Goal: Task Accomplishment & Management: Manage account settings

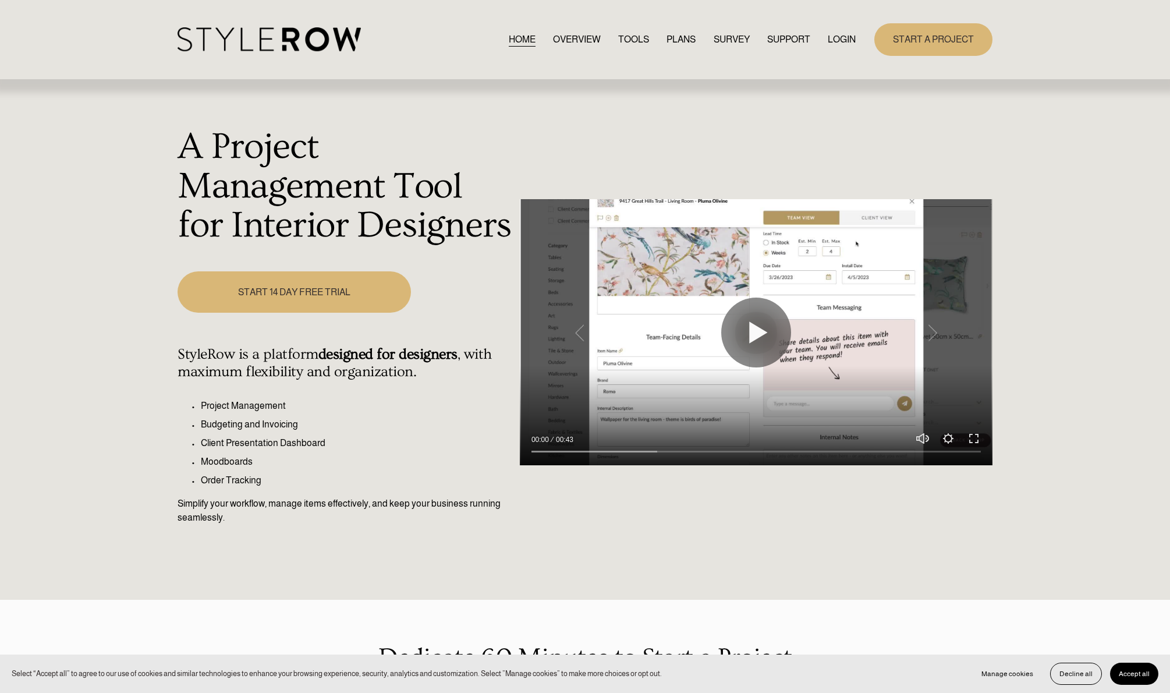
click at [847, 40] on link "LOGIN" at bounding box center [842, 39] width 28 height 16
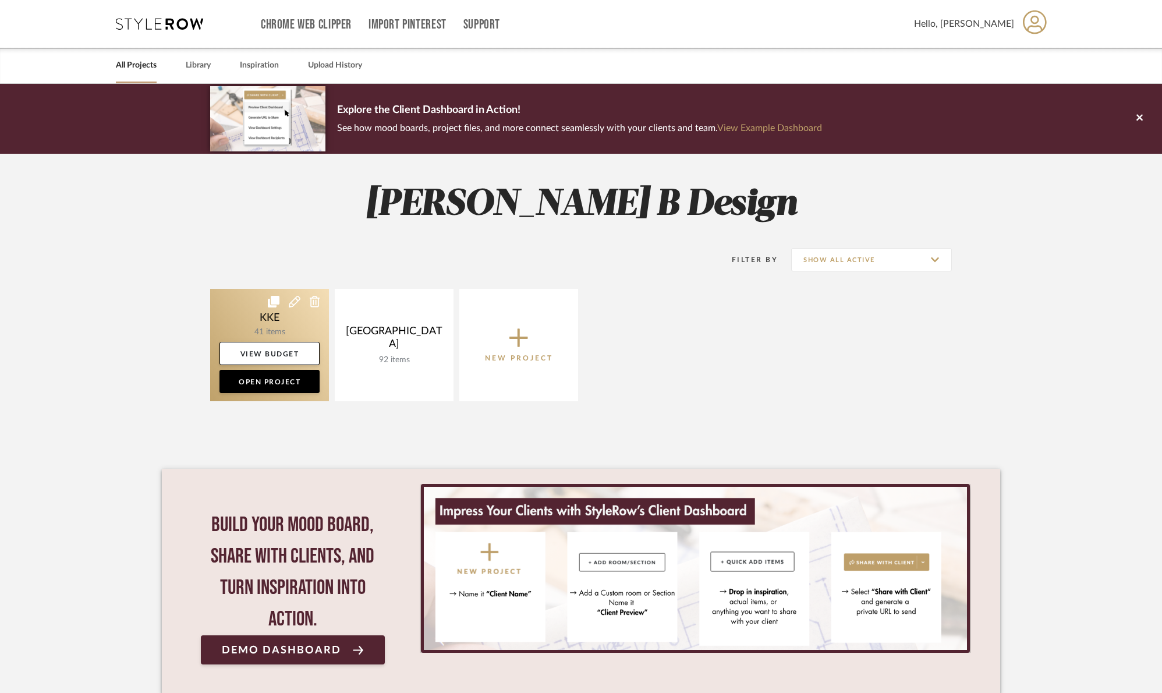
click at [275, 320] on link at bounding box center [269, 345] width 119 height 112
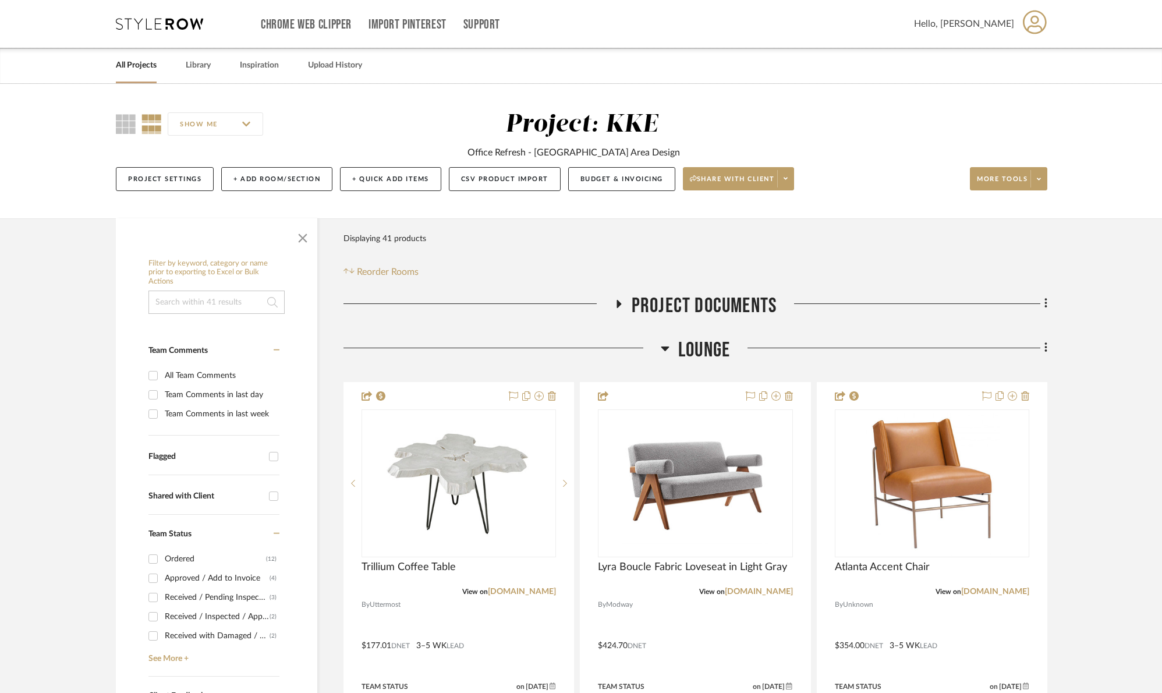
click at [303, 239] on span "button" at bounding box center [303, 236] width 28 height 28
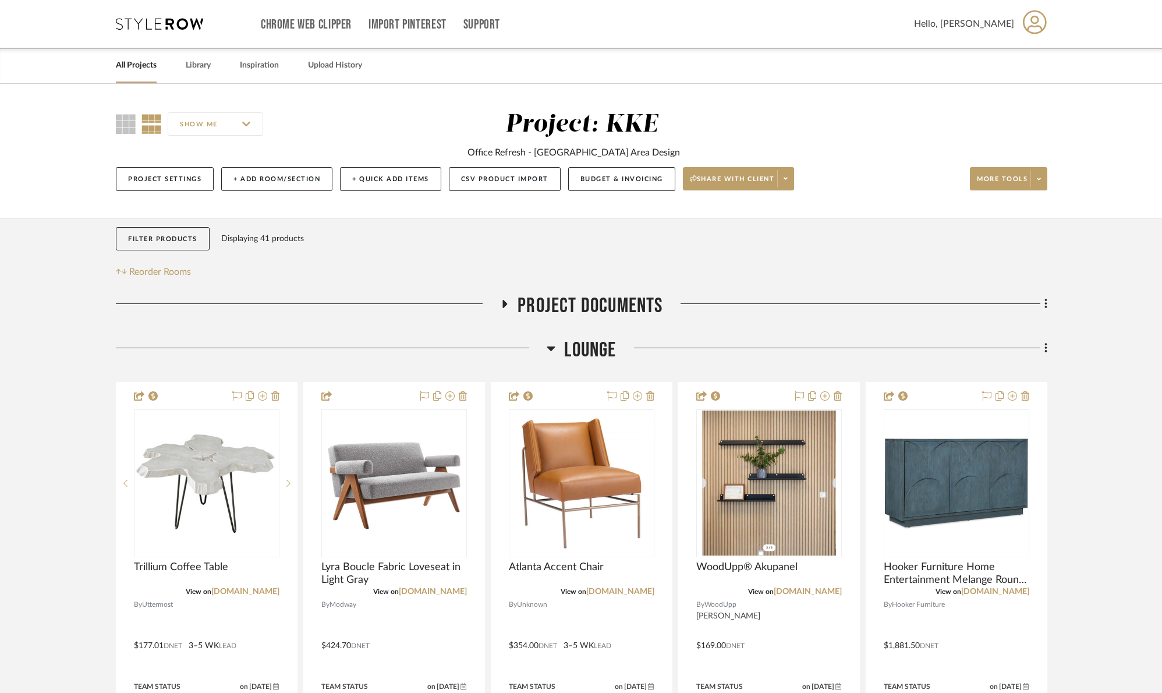
scroll to position [492, 0]
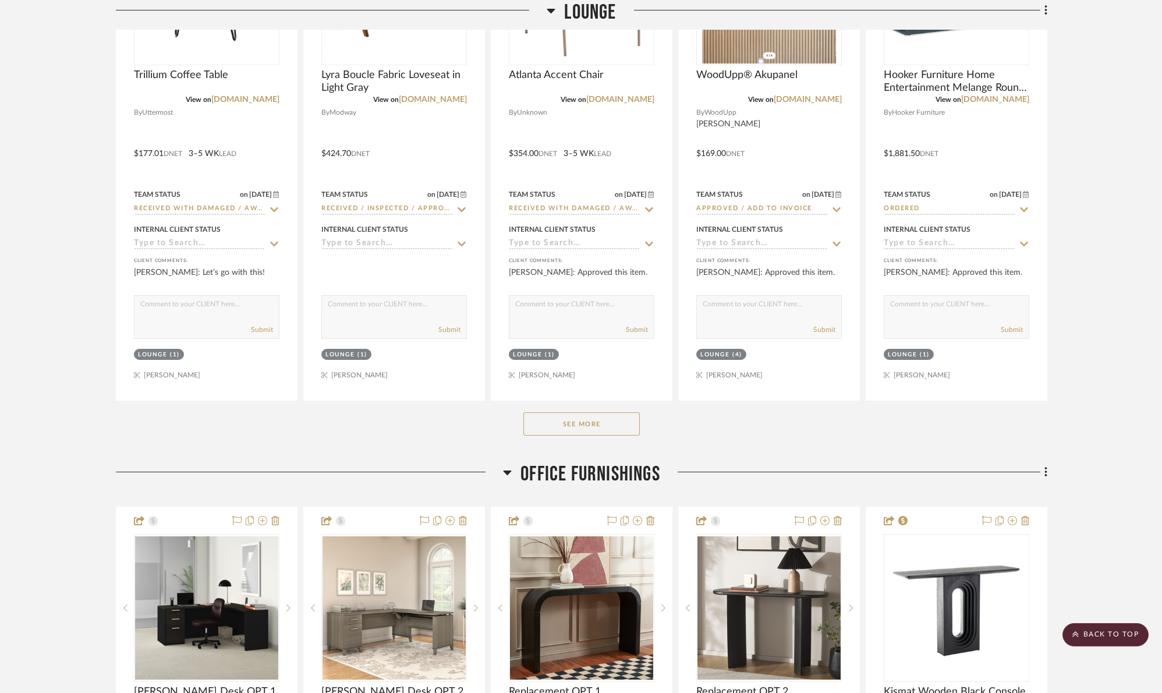
click at [581, 423] on button "See More" at bounding box center [581, 423] width 116 height 23
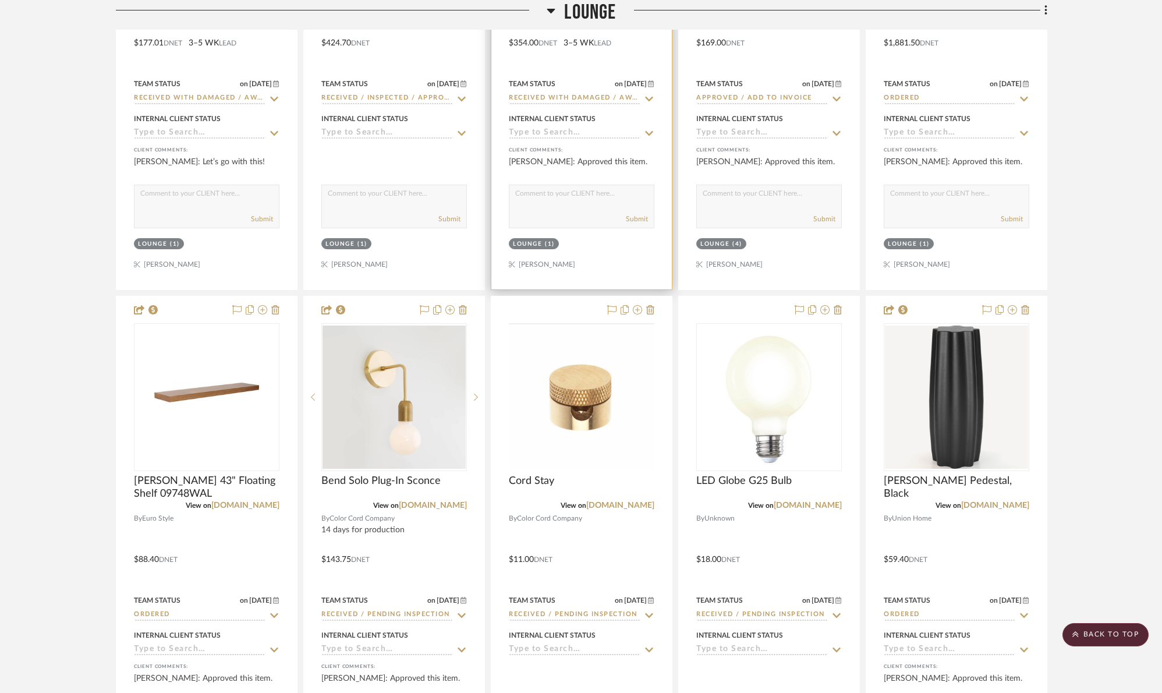
scroll to position [673, 0]
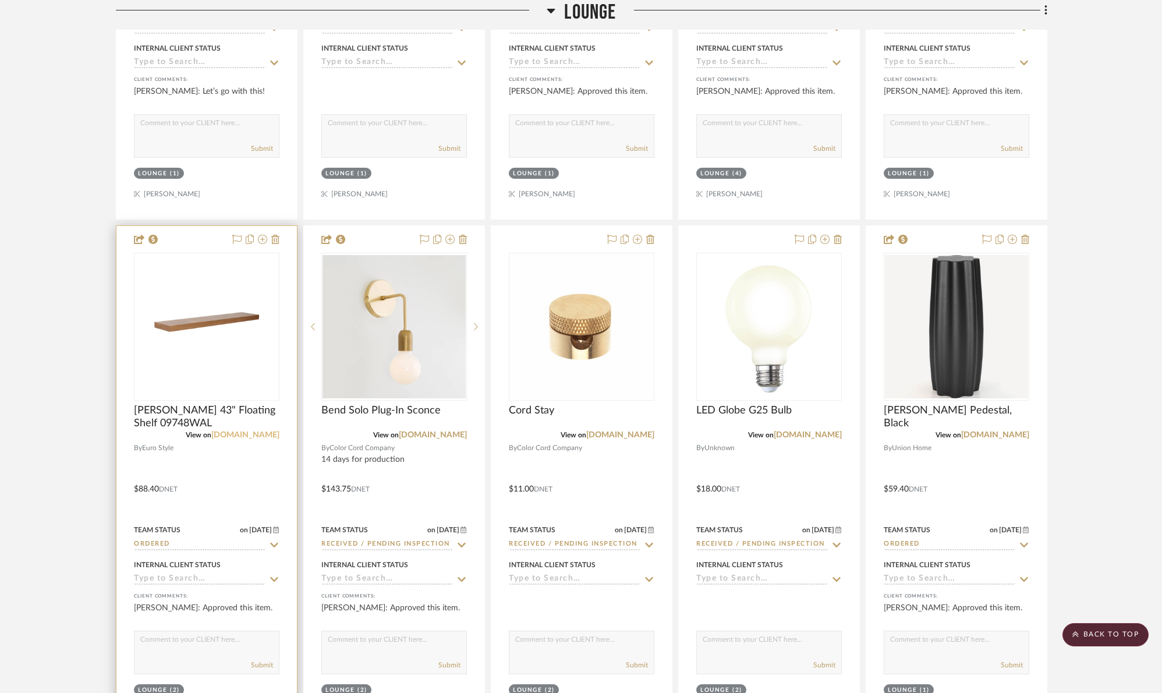
click at [264, 435] on link "euro.style" at bounding box center [245, 435] width 68 height 8
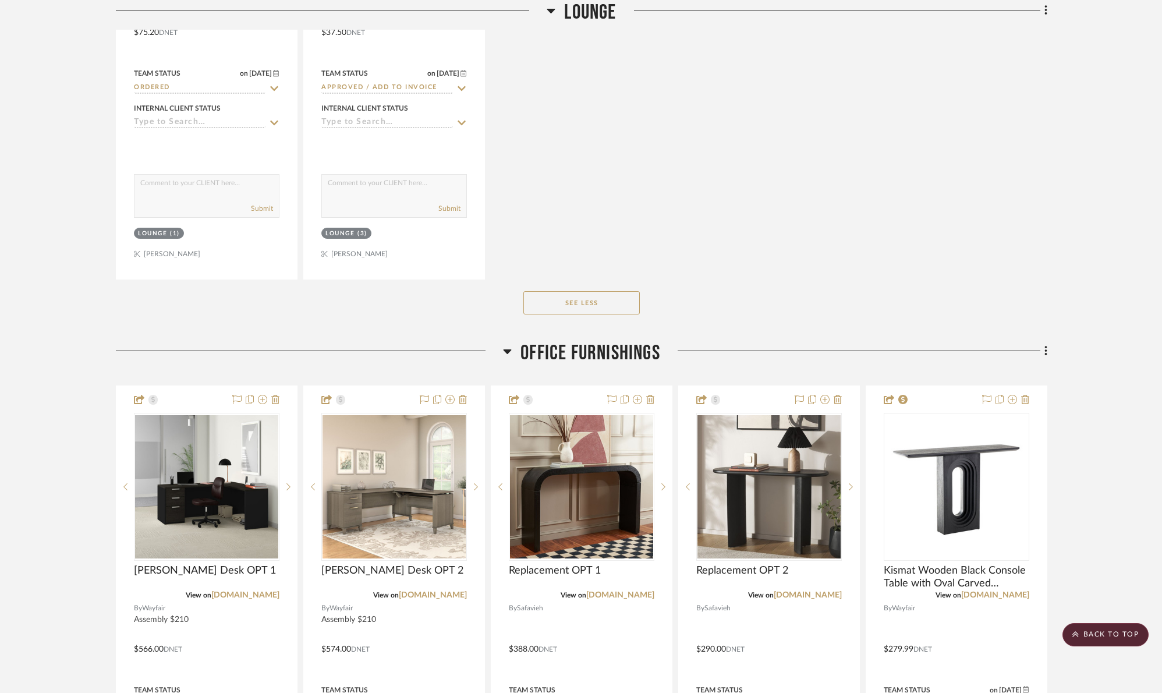
scroll to position [2313, 0]
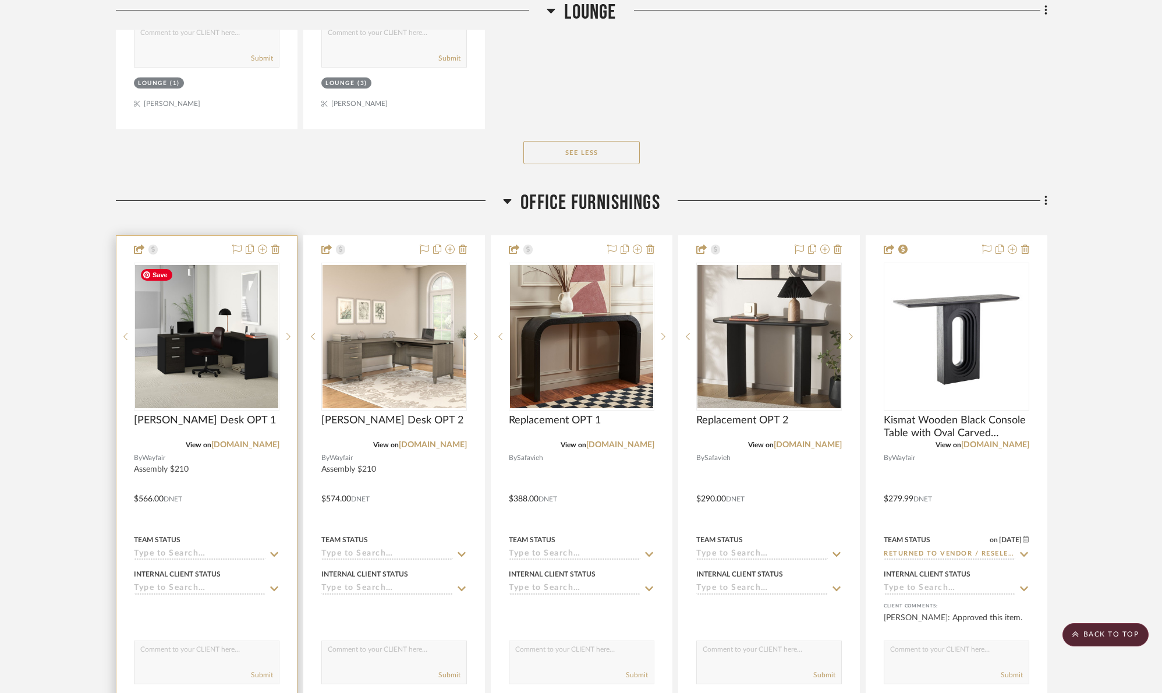
click at [250, 326] on img "0" at bounding box center [206, 336] width 143 height 143
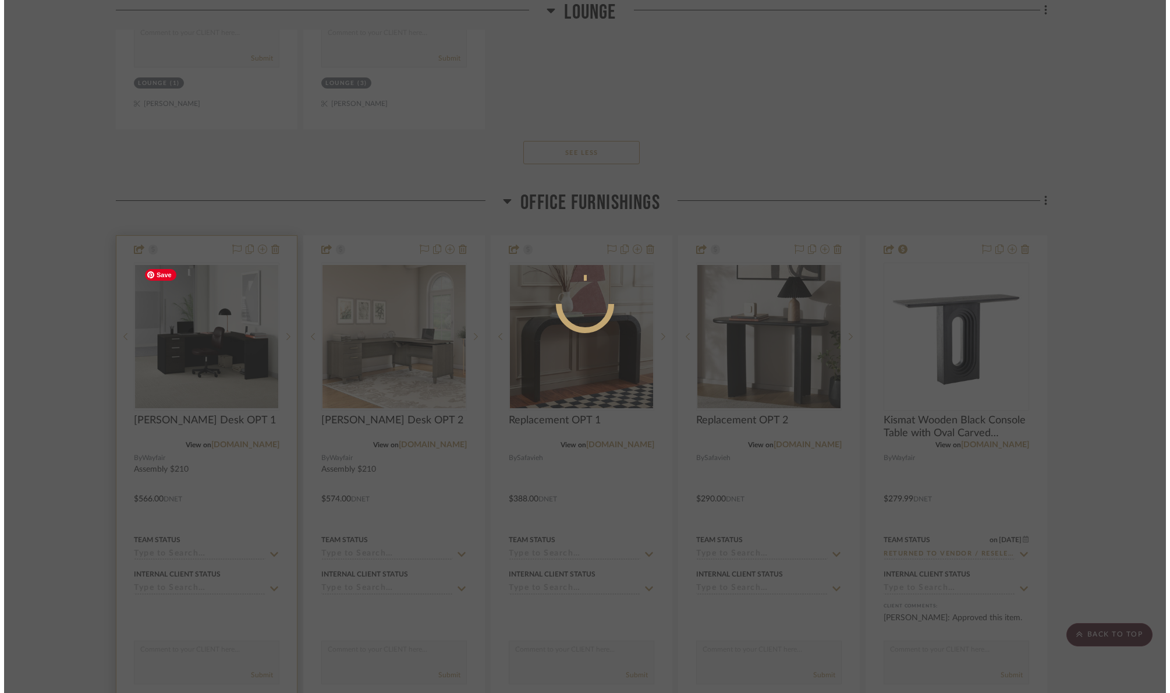
scroll to position [0, 0]
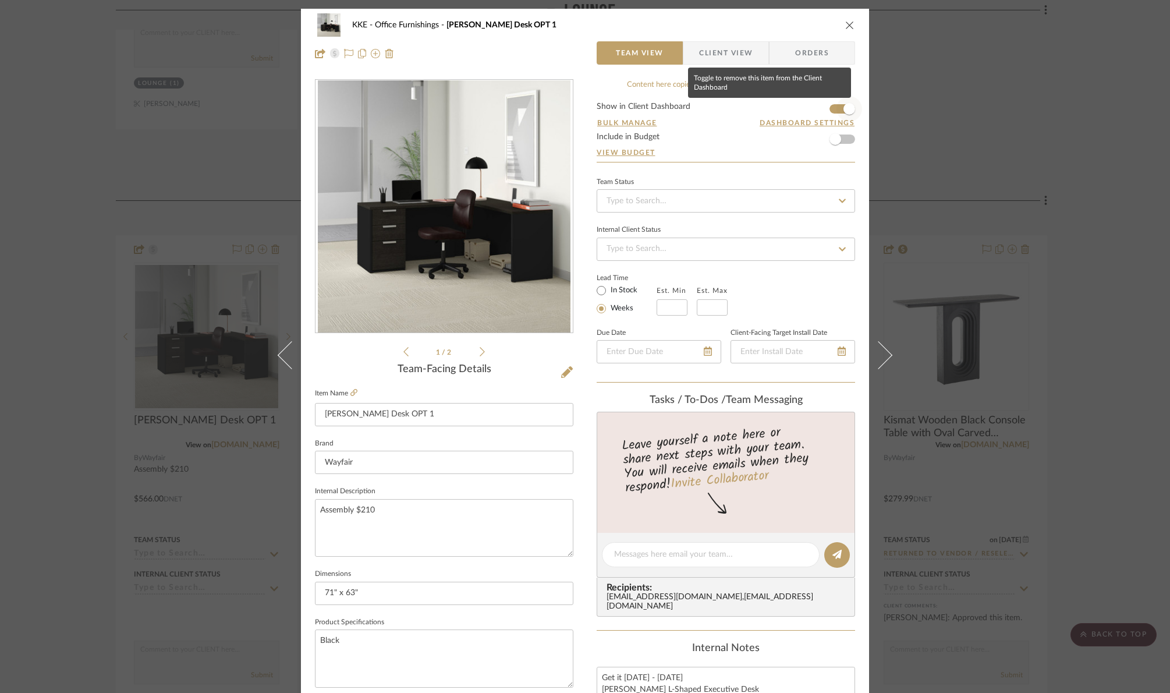
click at [837, 110] on span "button" at bounding box center [850, 109] width 26 height 26
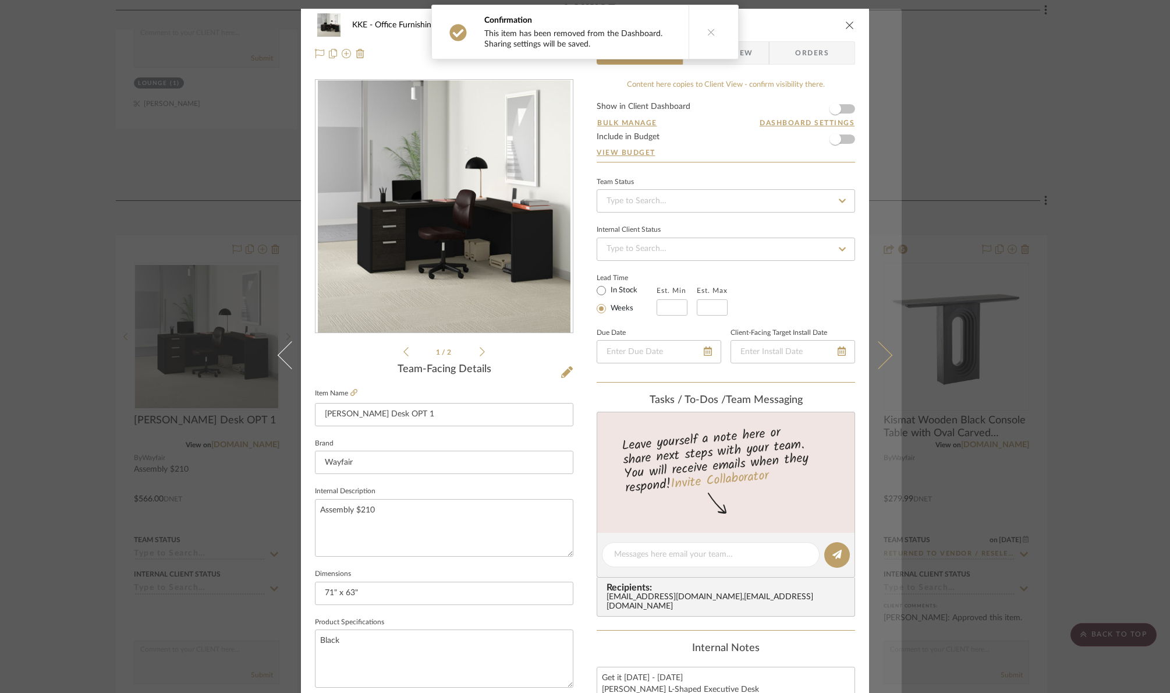
click at [882, 352] on icon at bounding box center [879, 355] width 28 height 28
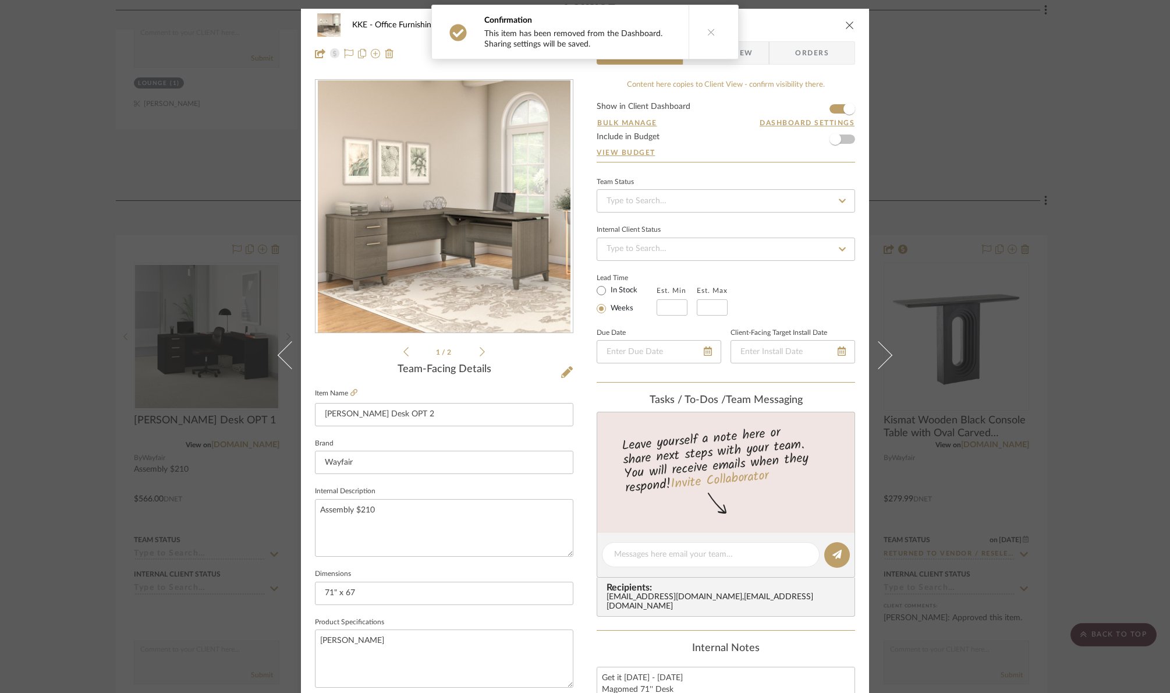
click at [832, 112] on form "Show in Client Dashboard Bulk Manage Dashboard Settings Include in Budget View …" at bounding box center [726, 131] width 259 height 59
click at [837, 108] on span "button" at bounding box center [850, 109] width 26 height 26
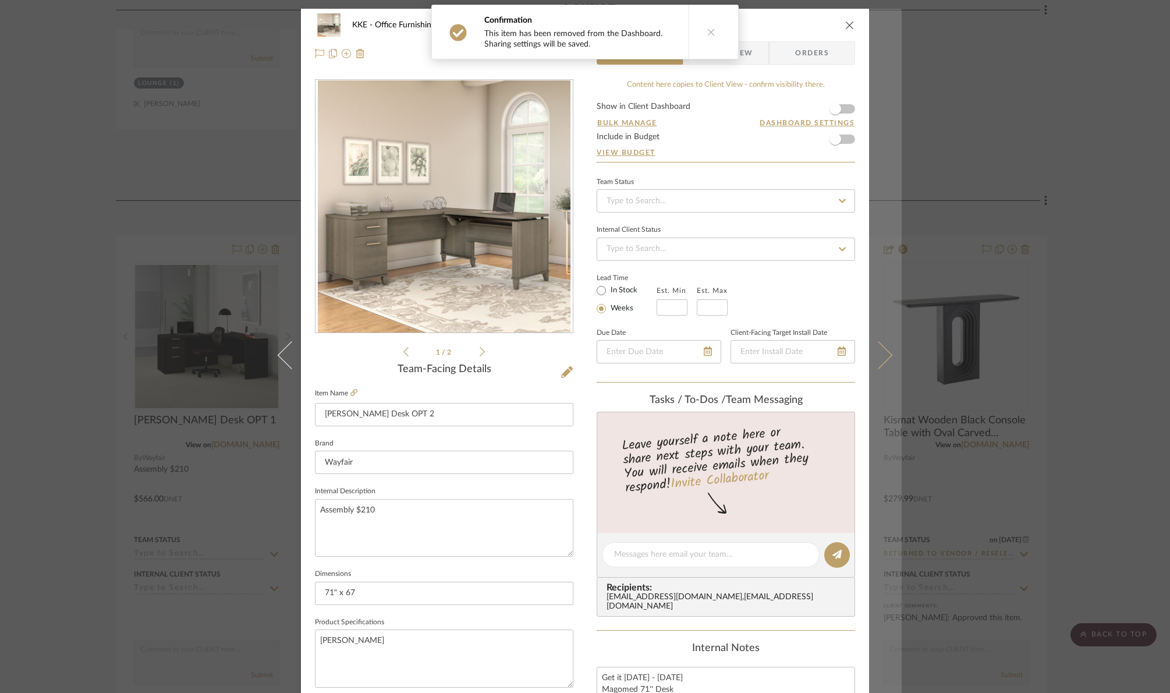
click at [882, 354] on icon at bounding box center [879, 355] width 28 height 28
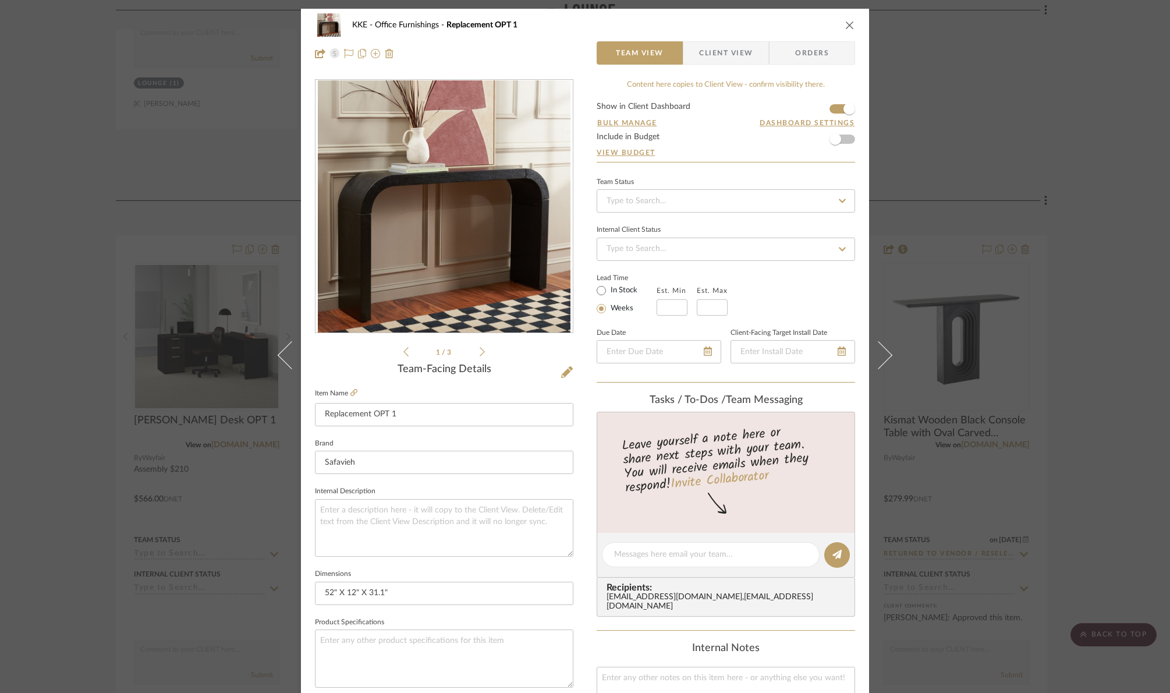
click at [832, 109] on form "Show in Client Dashboard Bulk Manage Dashboard Settings Include in Budget View …" at bounding box center [726, 131] width 259 height 59
click at [837, 111] on span "button" at bounding box center [850, 109] width 26 height 26
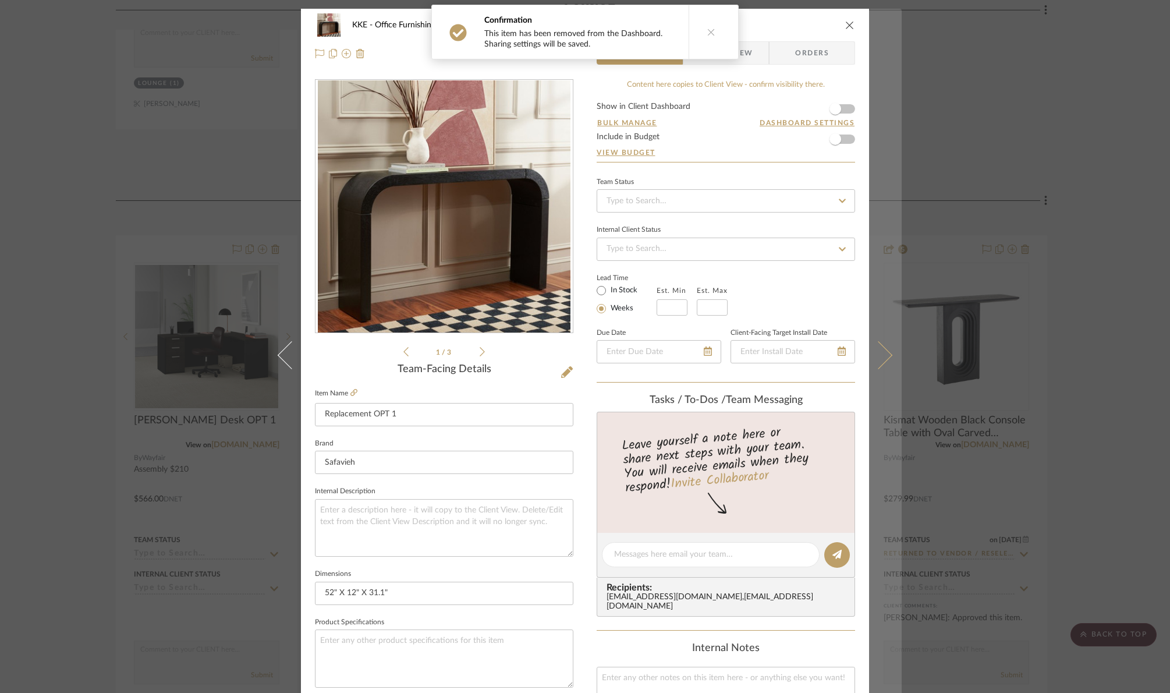
click at [885, 351] on button at bounding box center [885, 355] width 33 height 693
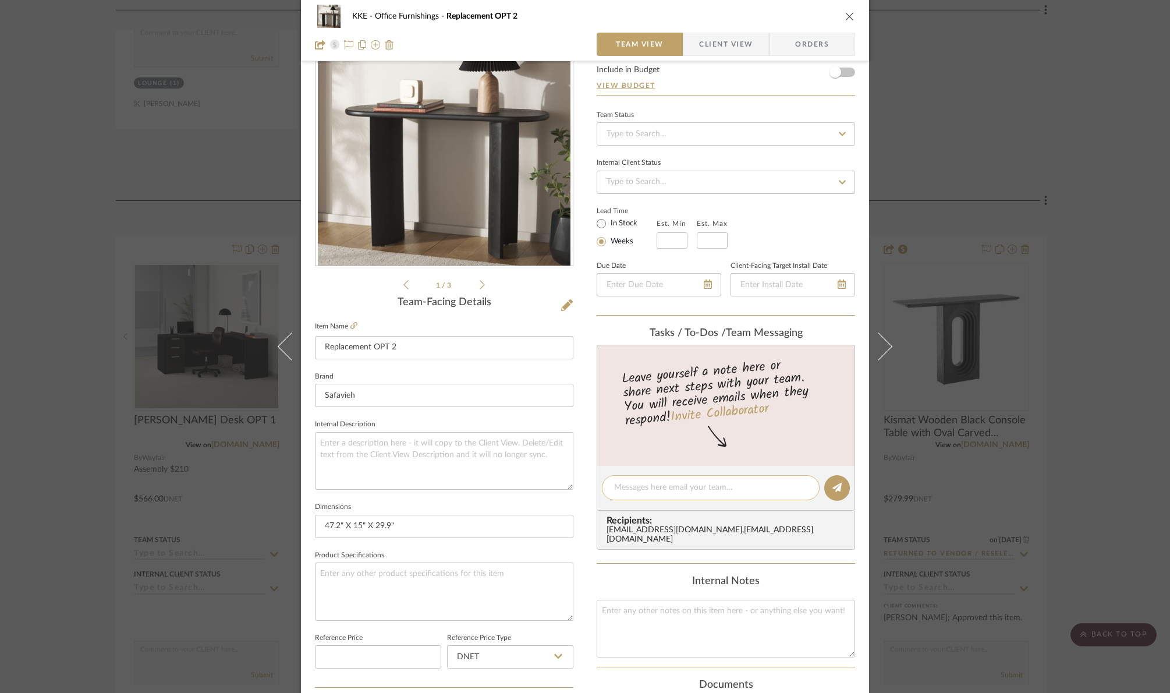
scroll to position [75, 0]
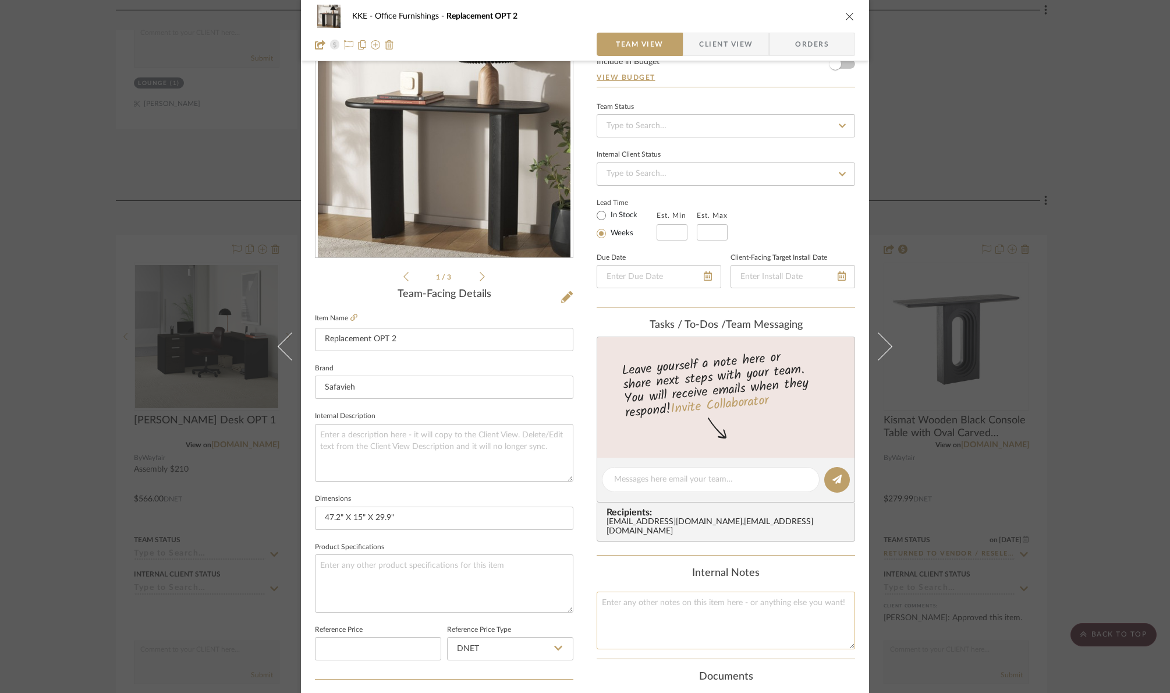
click at [756, 606] on textarea at bounding box center [726, 621] width 259 height 58
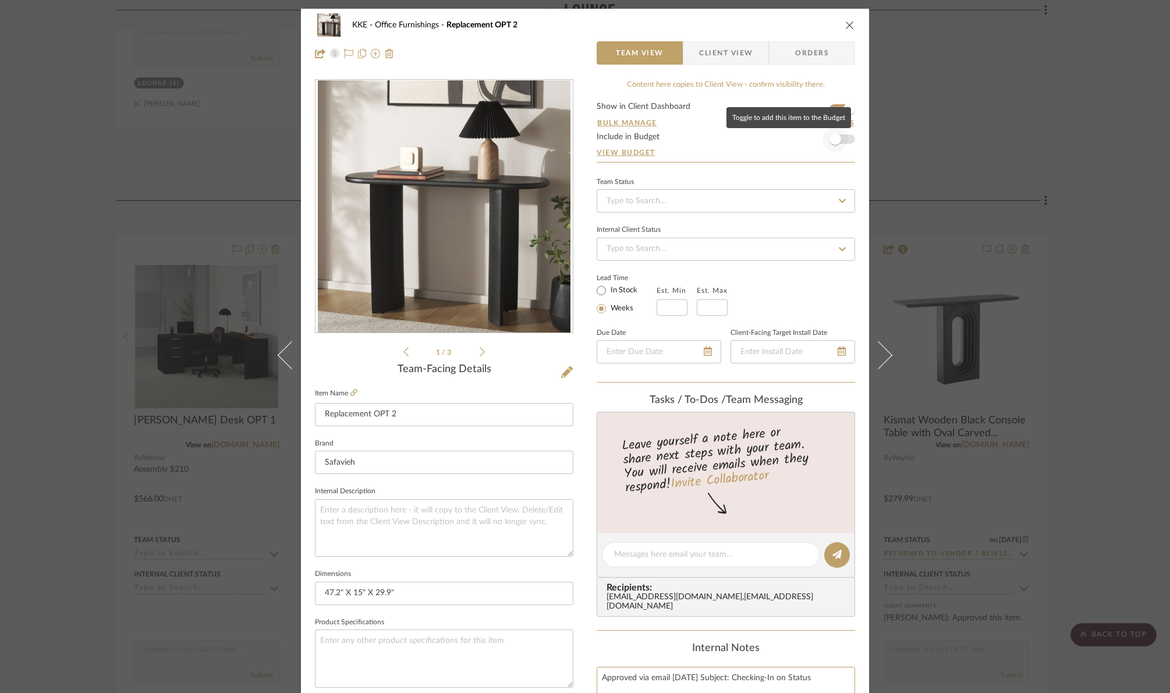
type textarea "Approved via email 8/19/25 Subject: Checking-In on Status"
click at [843, 140] on span "button" at bounding box center [836, 139] width 26 height 26
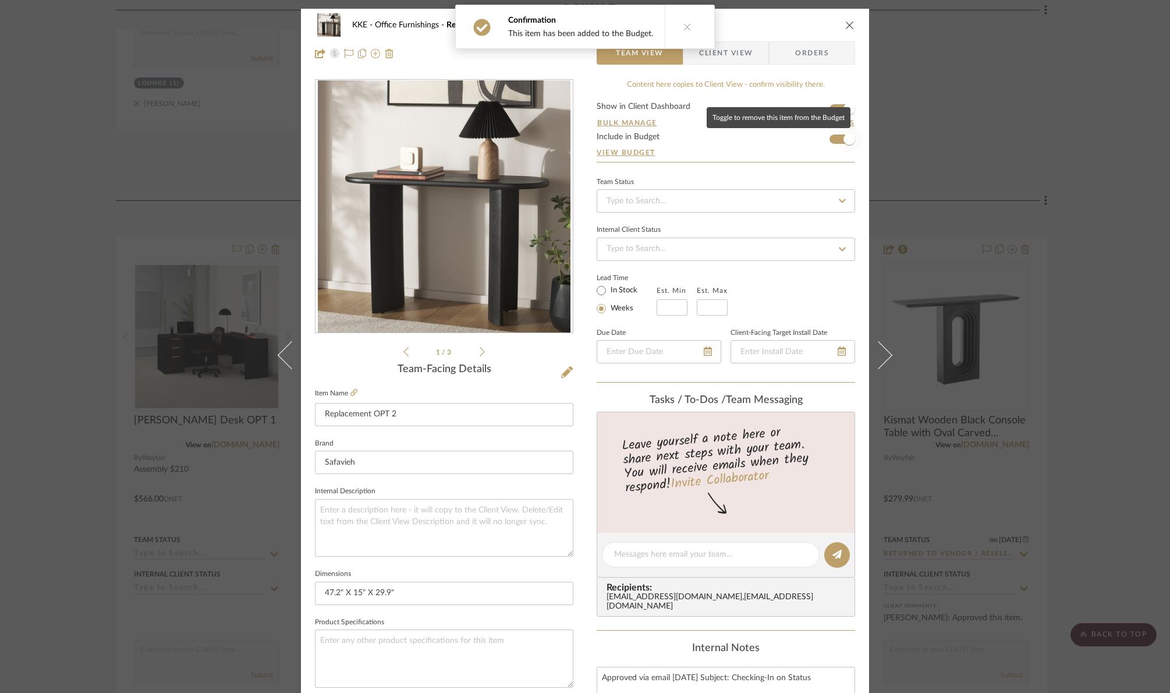
click at [837, 140] on span "button" at bounding box center [850, 139] width 26 height 26
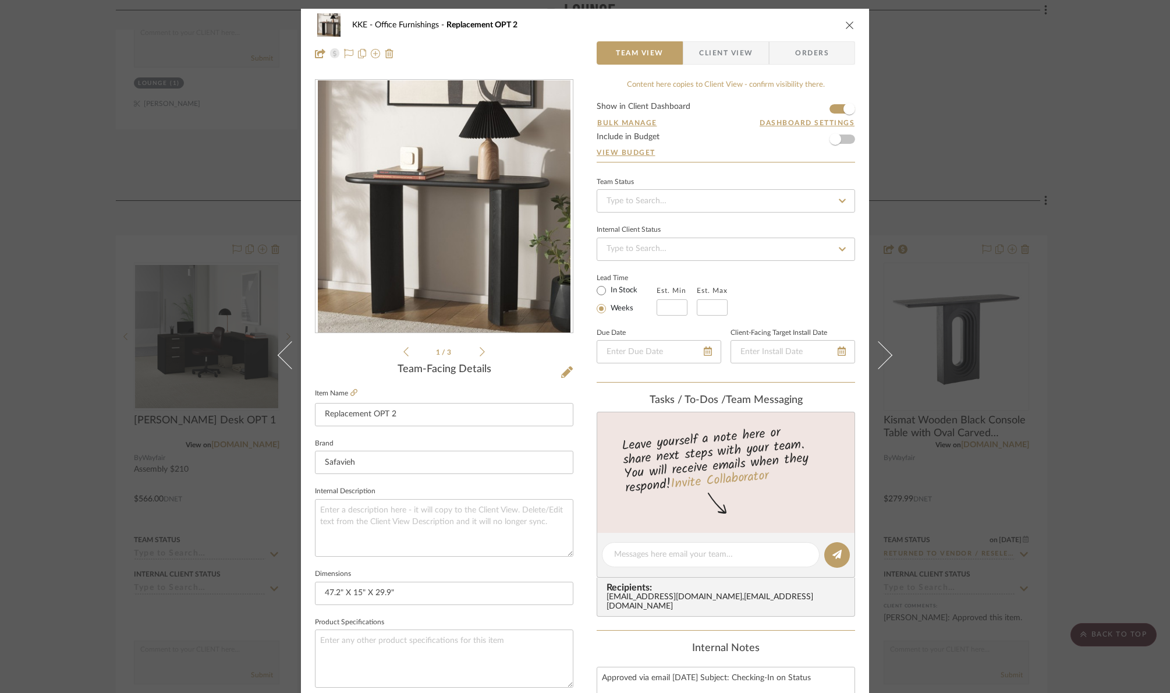
click at [845, 23] on icon "close" at bounding box center [849, 24] width 9 height 9
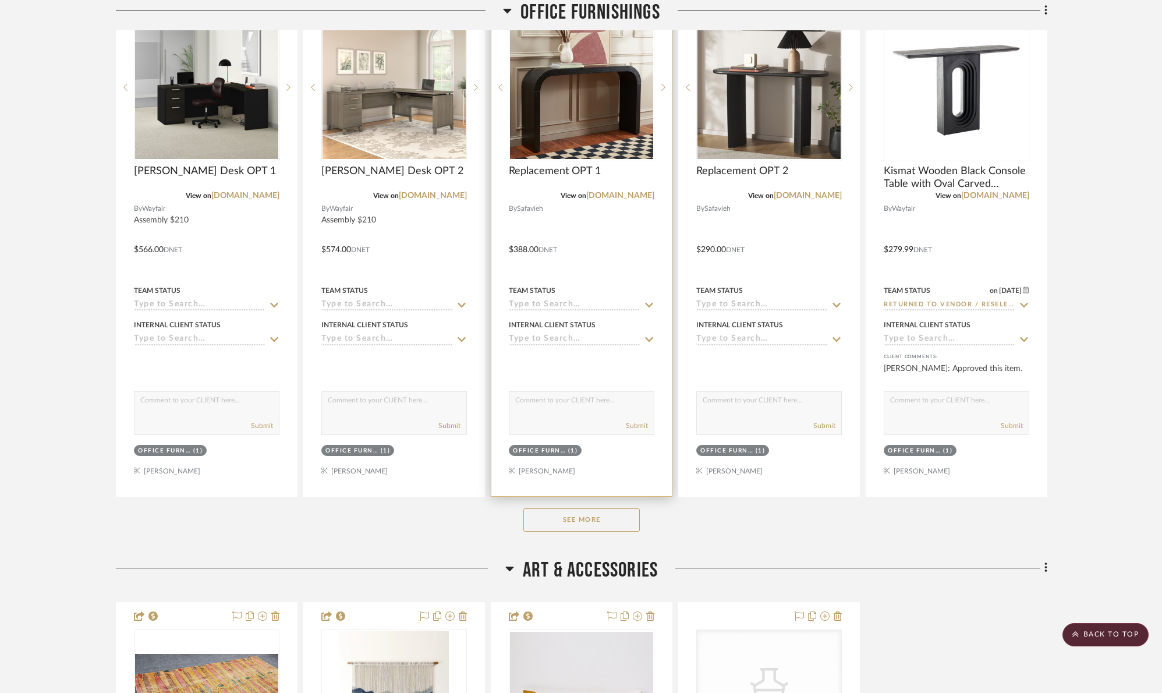
scroll to position [2564, 0]
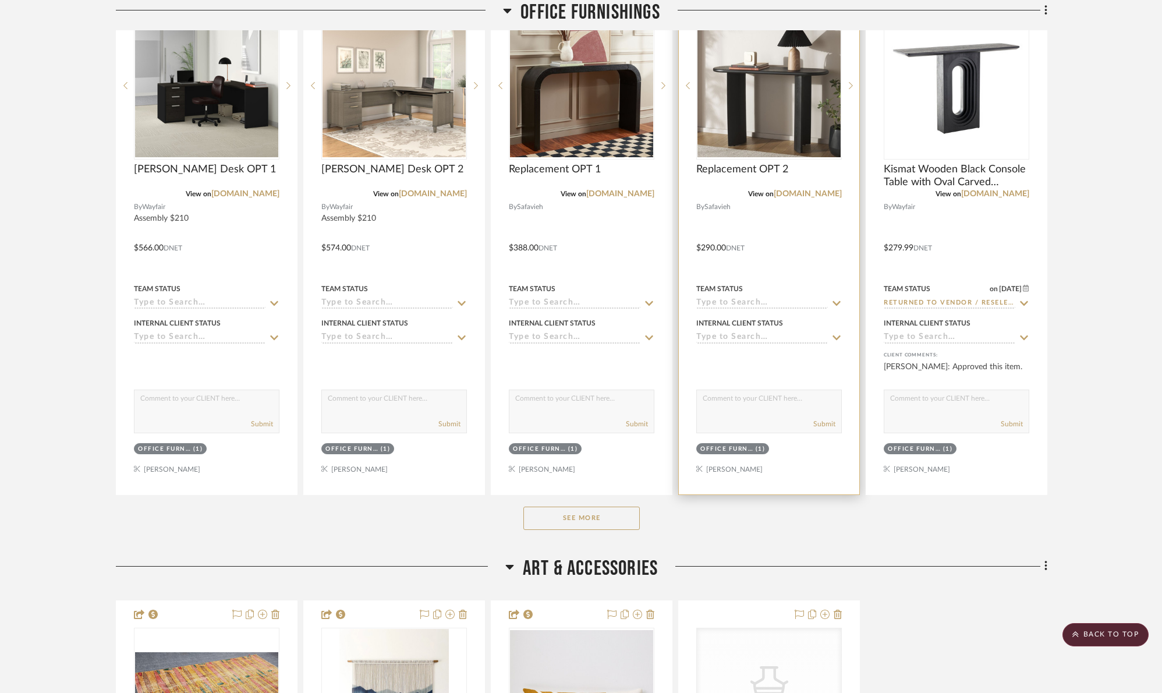
click at [766, 302] on input at bounding box center [762, 303] width 132 height 11
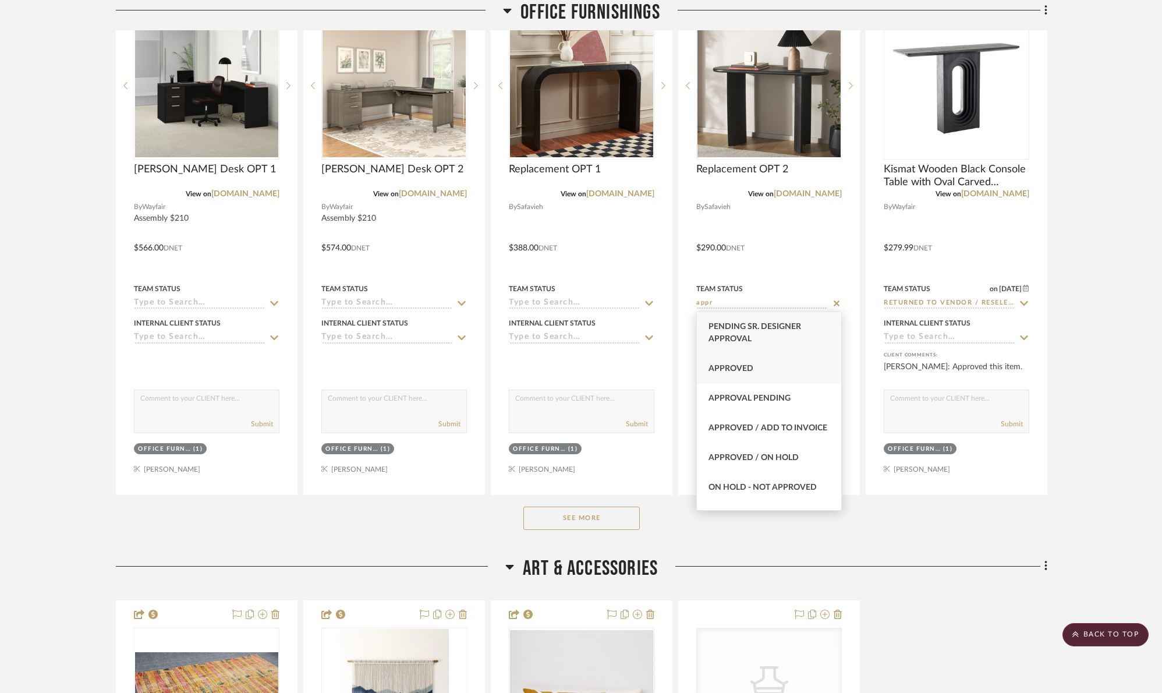
type input "appr"
click at [754, 365] on div "Approved" at bounding box center [769, 369] width 144 height 30
type input "8/19/2025"
type input "Approved"
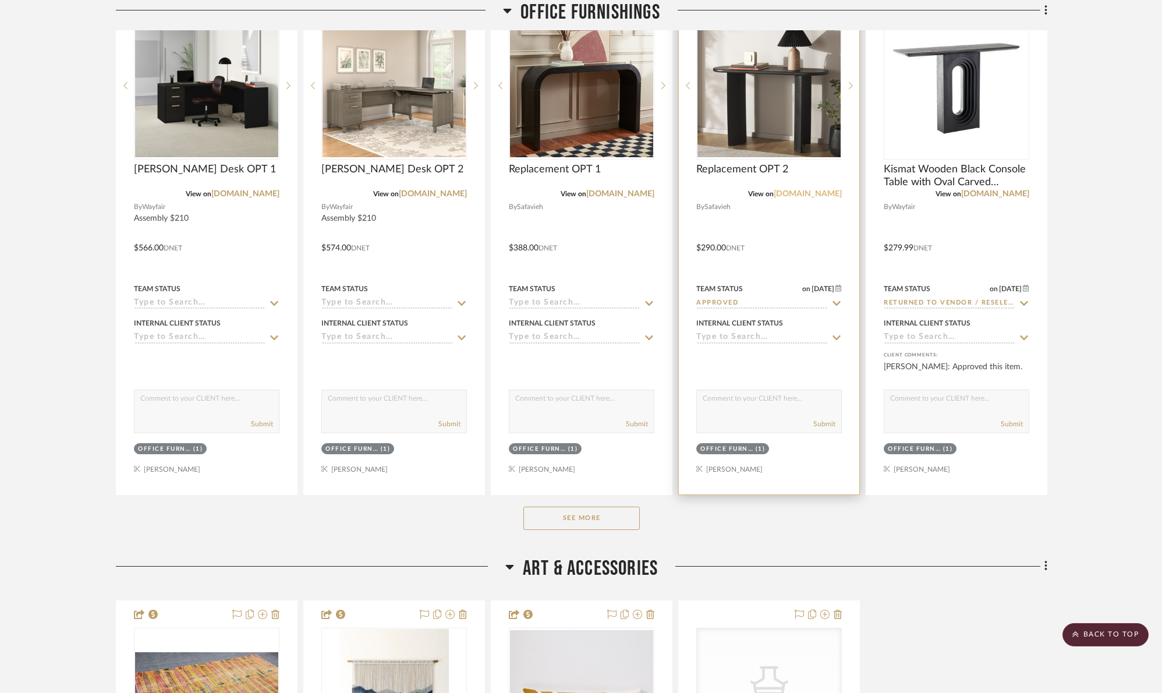
click at [823, 194] on link "safavieh.com" at bounding box center [808, 194] width 68 height 8
